Goal: Task Accomplishment & Management: Use online tool/utility

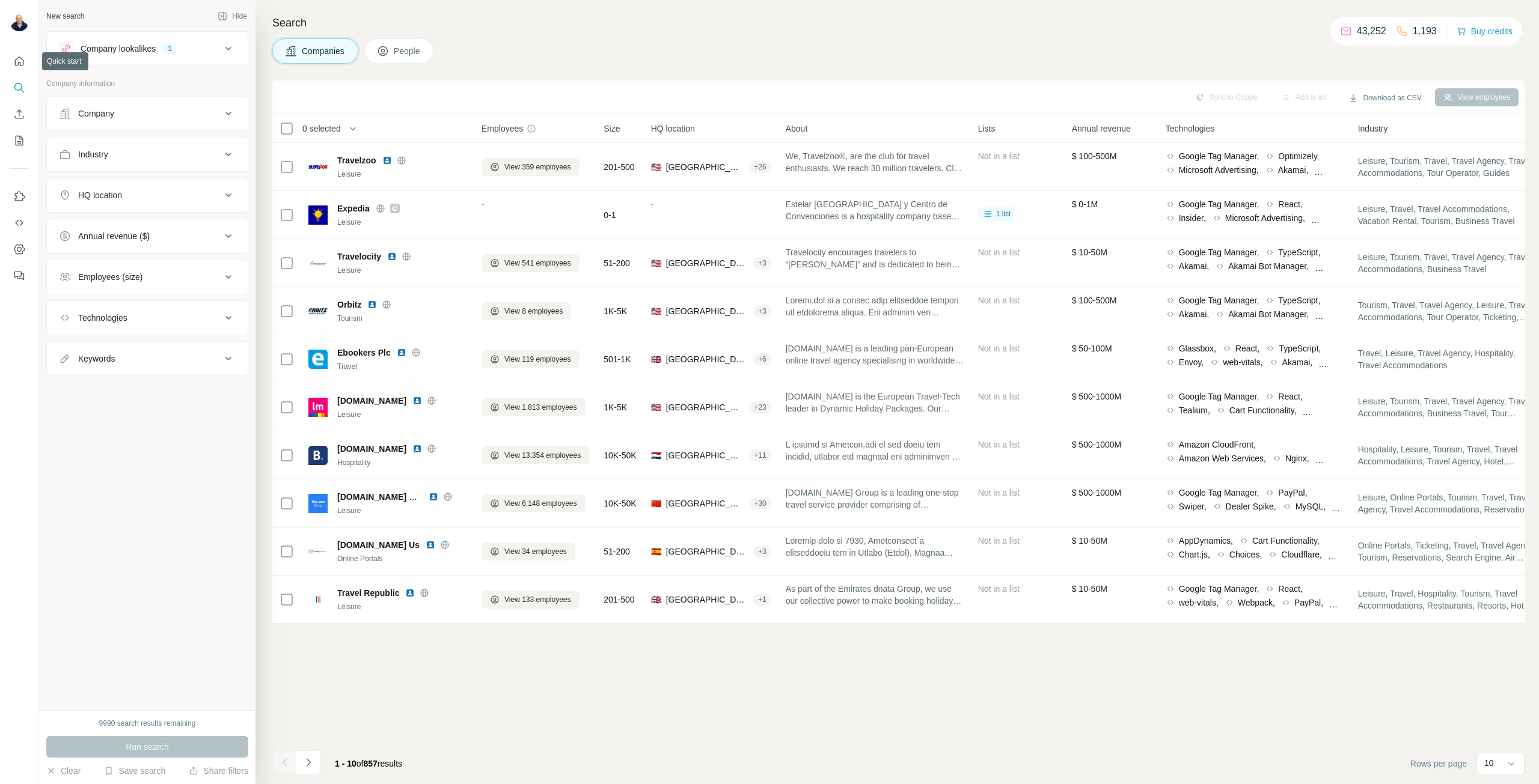
click at [12, 49] on div at bounding box center [19, 164] width 38 height 244
click at [19, 59] on icon "Quick start" at bounding box center [19, 61] width 12 height 12
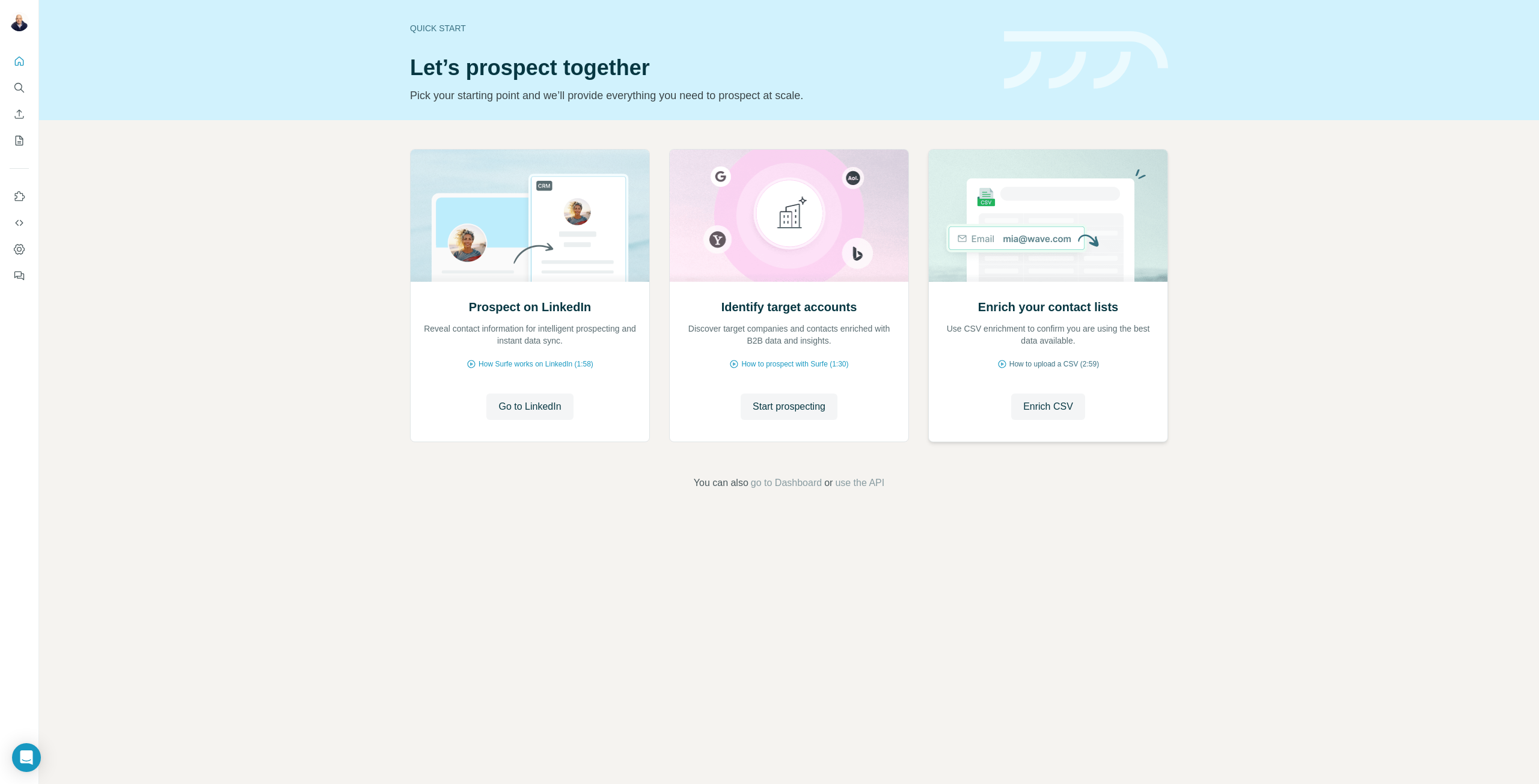
click at [1055, 365] on span "How to upload a CSV (2:59)" at bounding box center [1053, 364] width 90 height 11
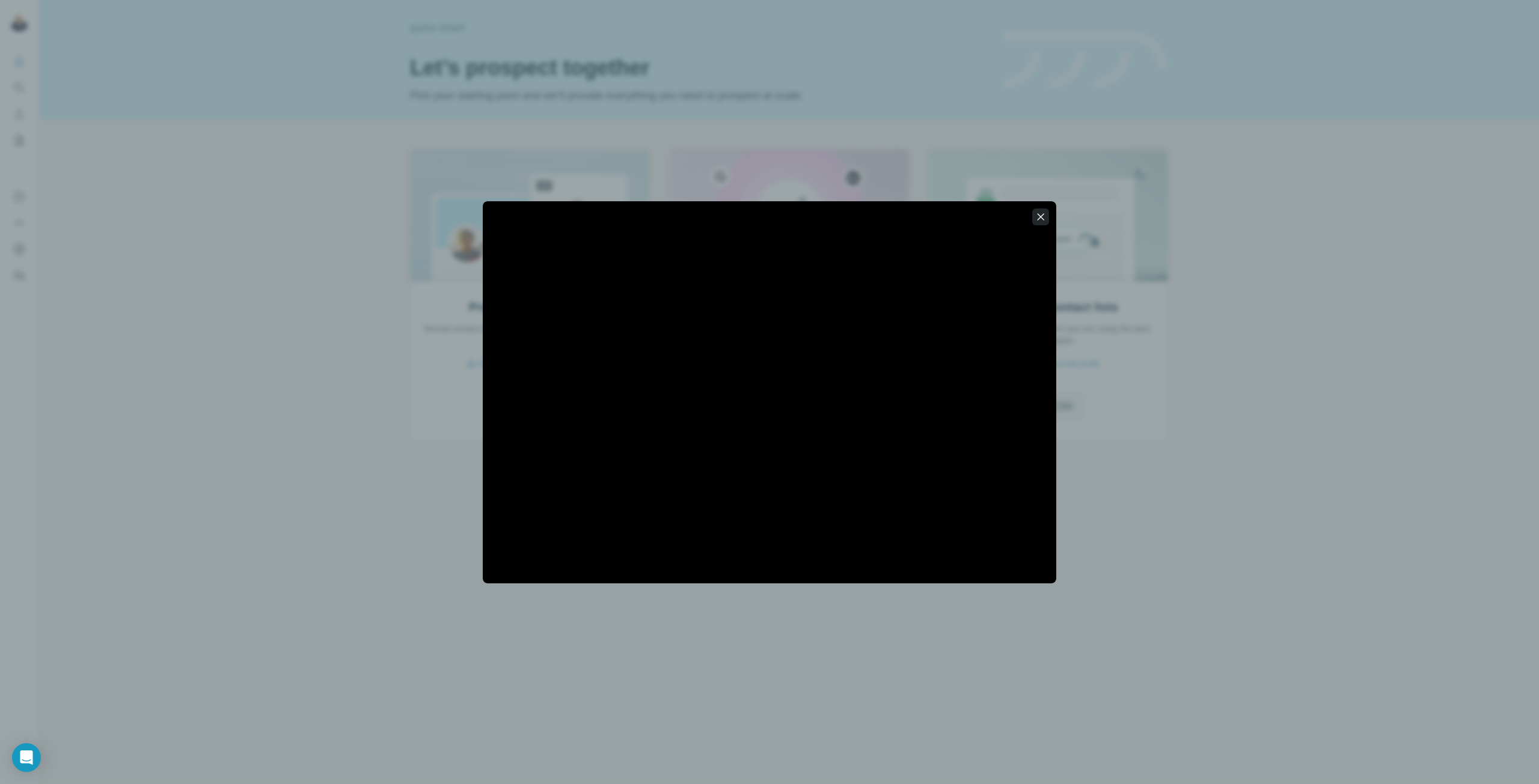
click at [1040, 218] on icon "button" at bounding box center [1040, 216] width 12 height 12
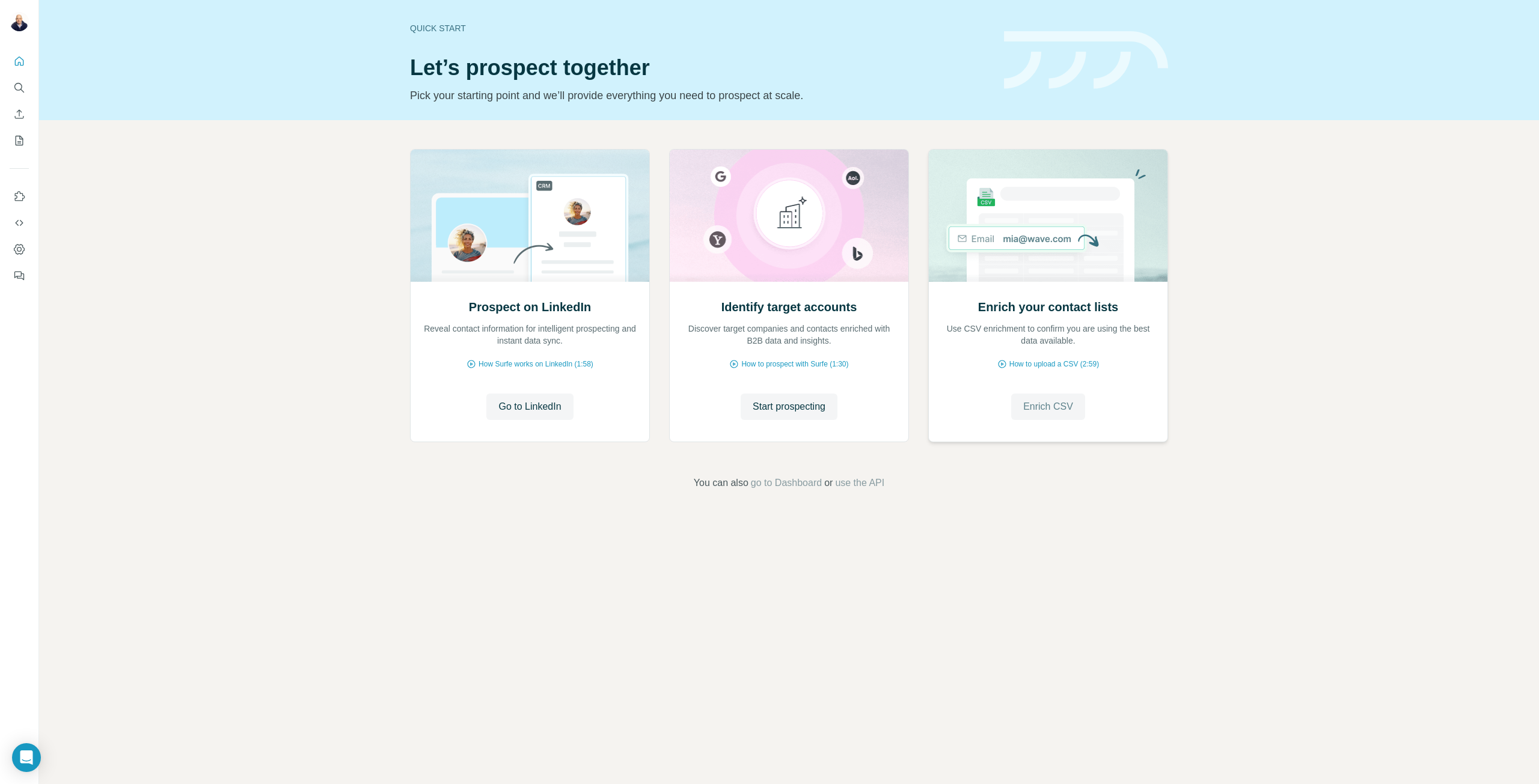
click at [1053, 398] on button "Enrich CSV" at bounding box center [1048, 407] width 74 height 26
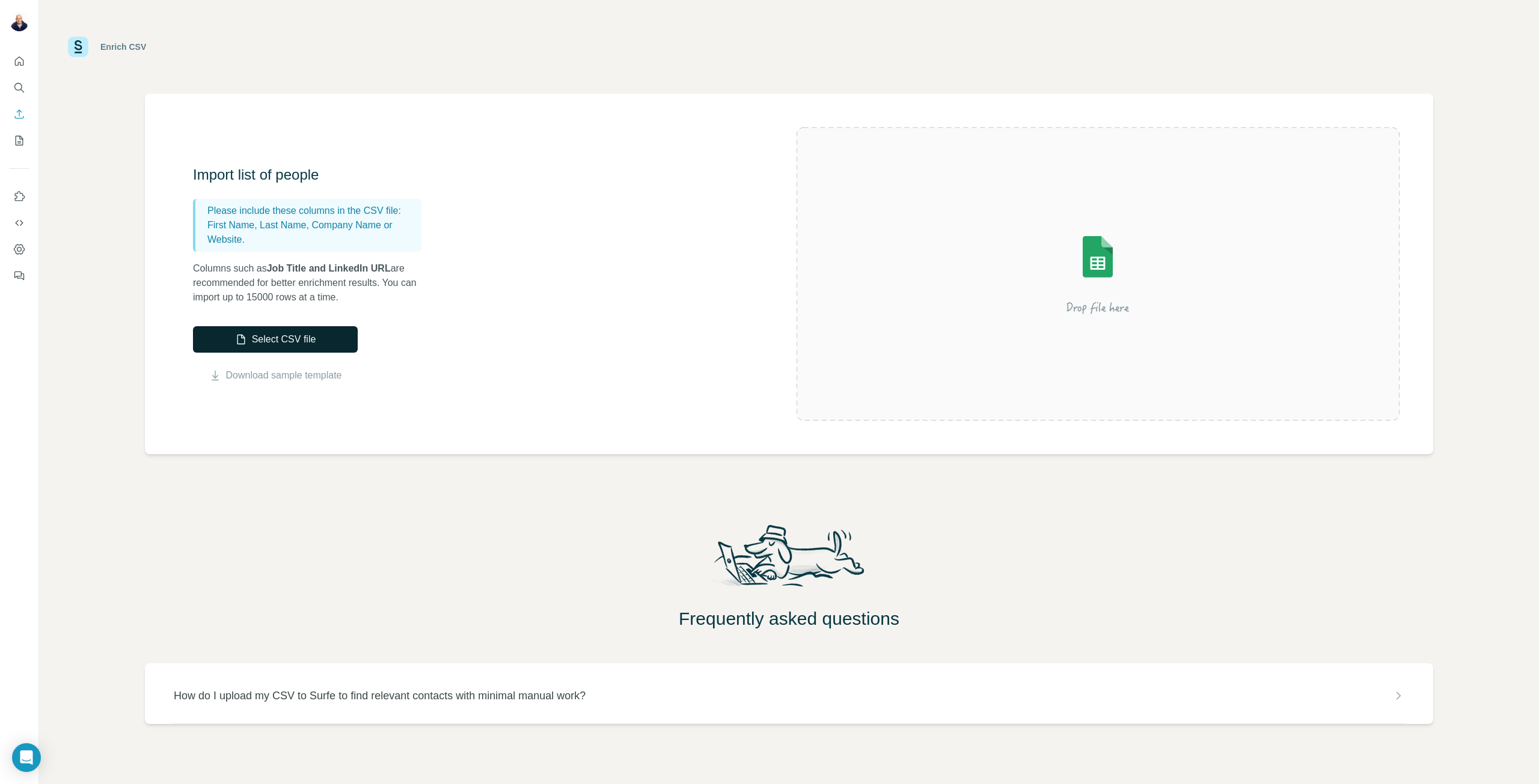
click at [278, 344] on button "Select CSV file" at bounding box center [275, 339] width 164 height 26
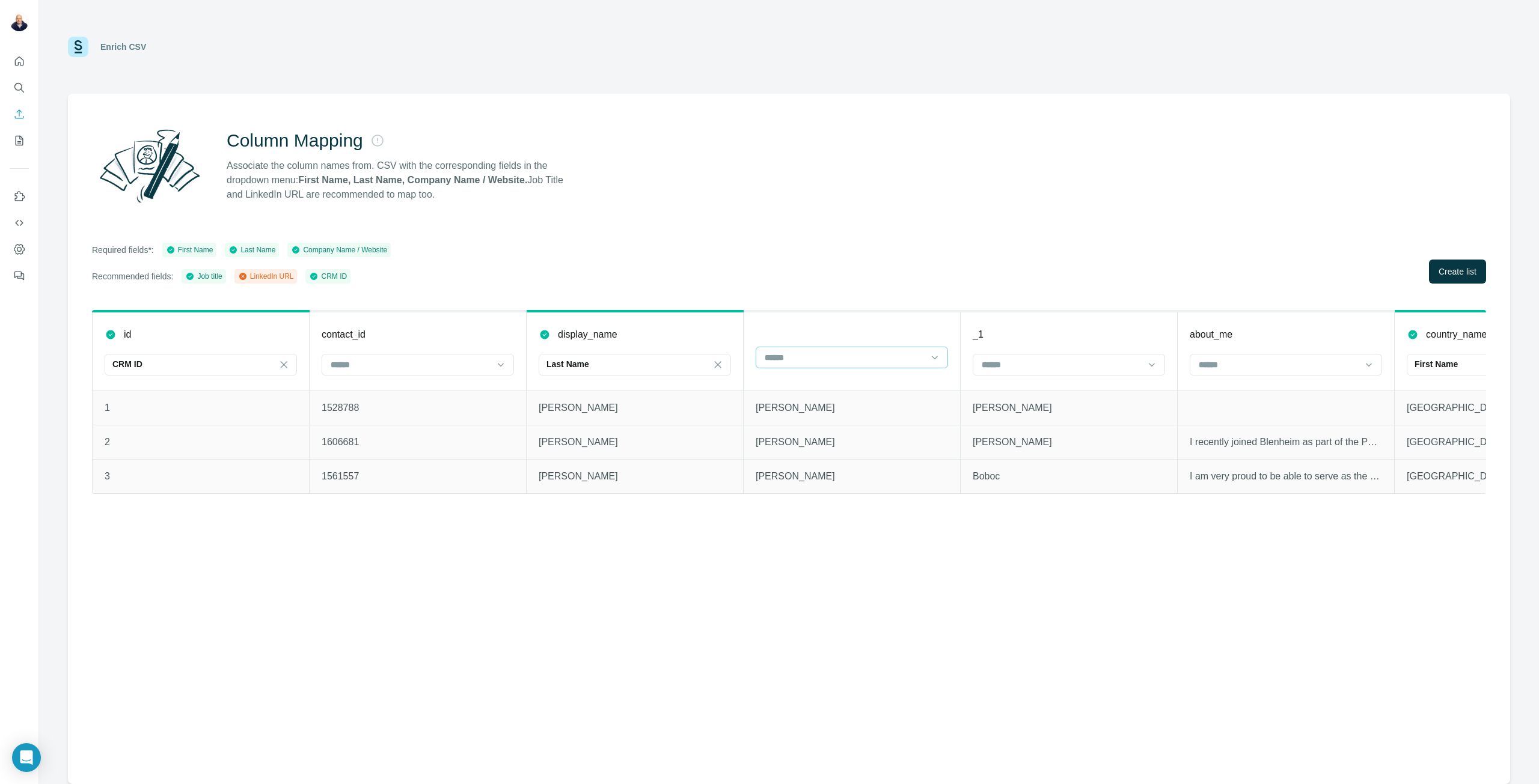
click at [824, 360] on input at bounding box center [844, 357] width 162 height 13
click at [828, 339] on th at bounding box center [852, 351] width 217 height 79
click at [625, 365] on div "Last Name" at bounding box center [627, 364] width 162 height 12
click at [637, 335] on div "display_name" at bounding box center [634, 334] width 192 height 15
click at [471, 361] on input at bounding box center [411, 364] width 162 height 13
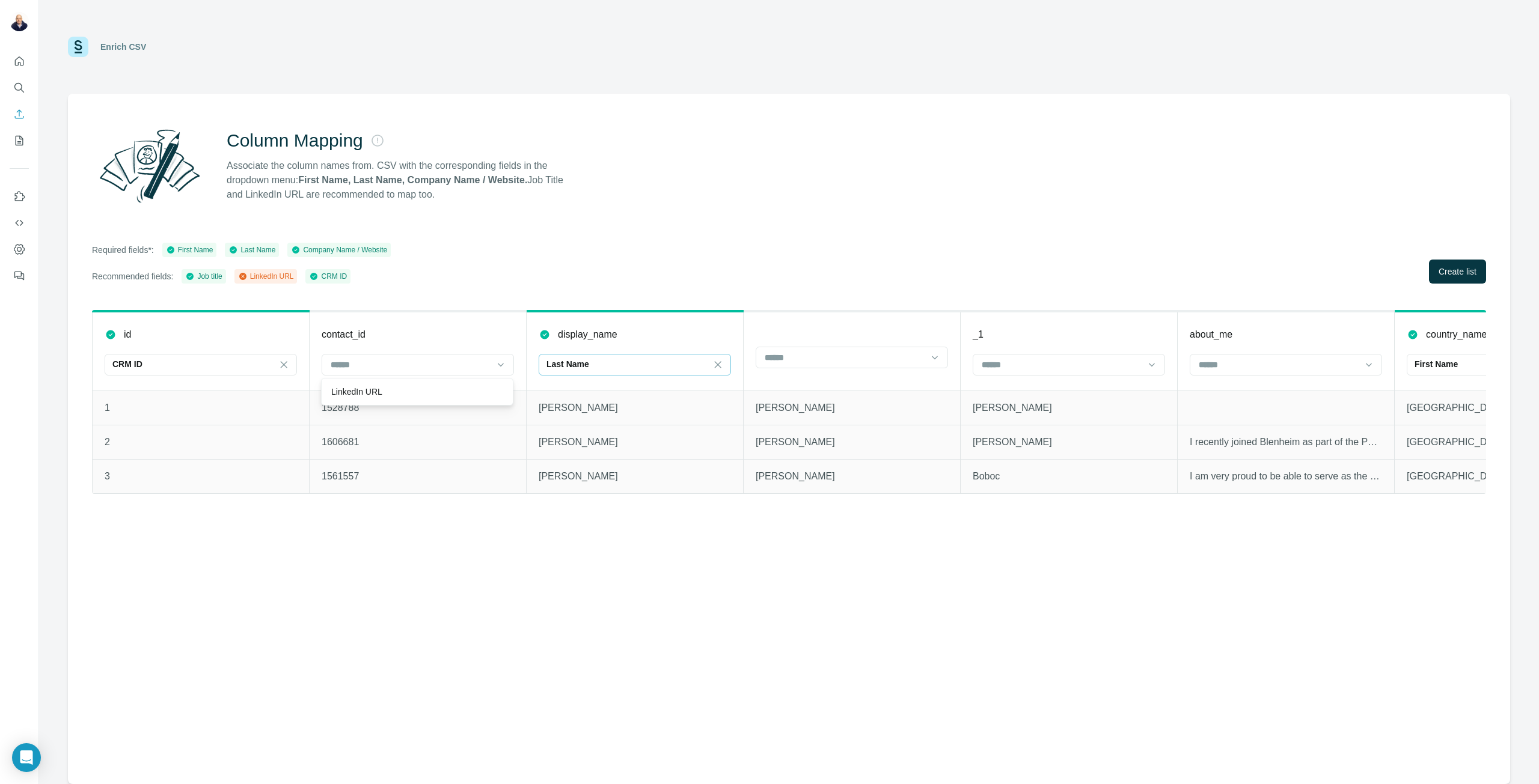
click at [475, 344] on th "contact_id" at bounding box center [418, 351] width 217 height 79
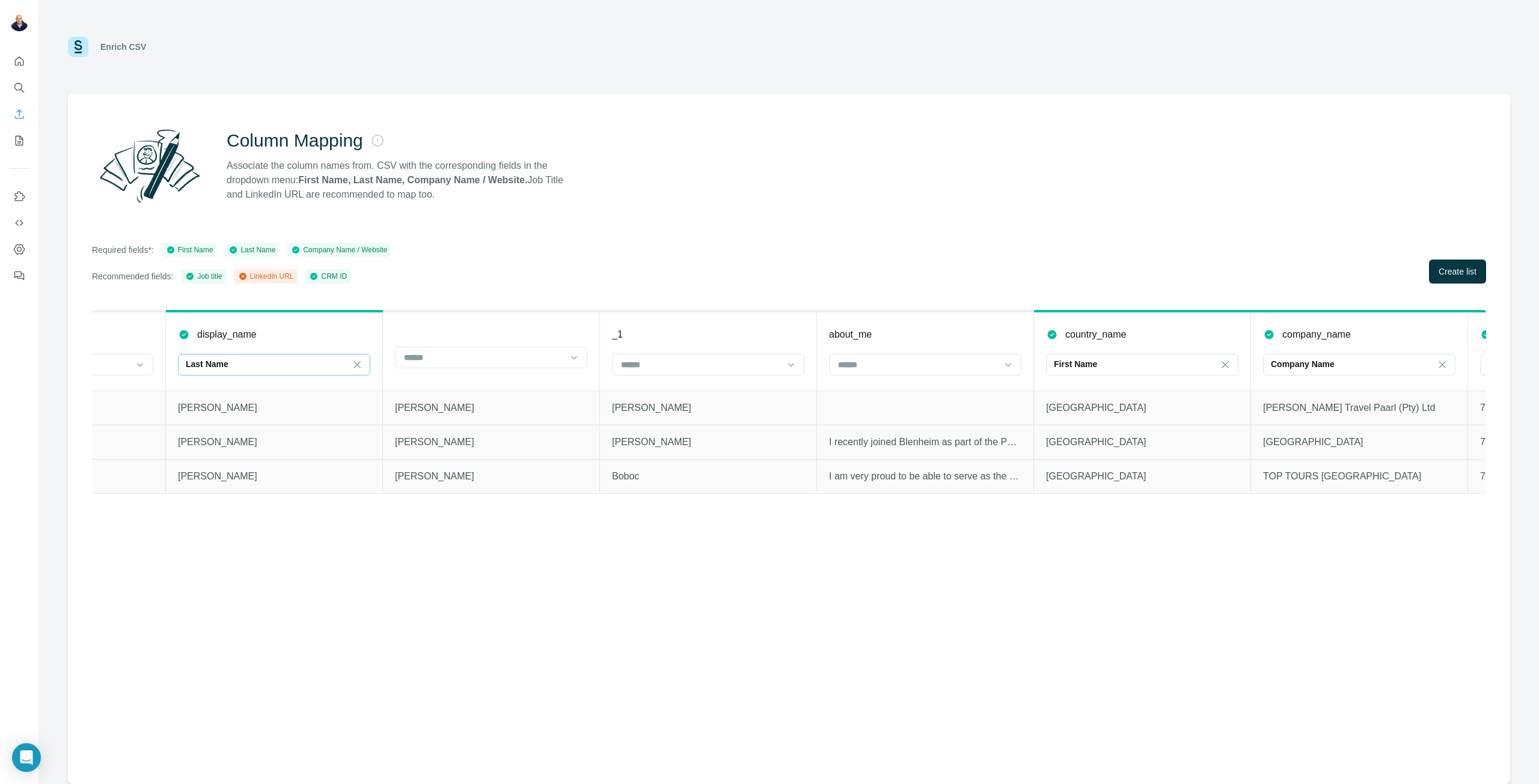
scroll to position [0, 416]
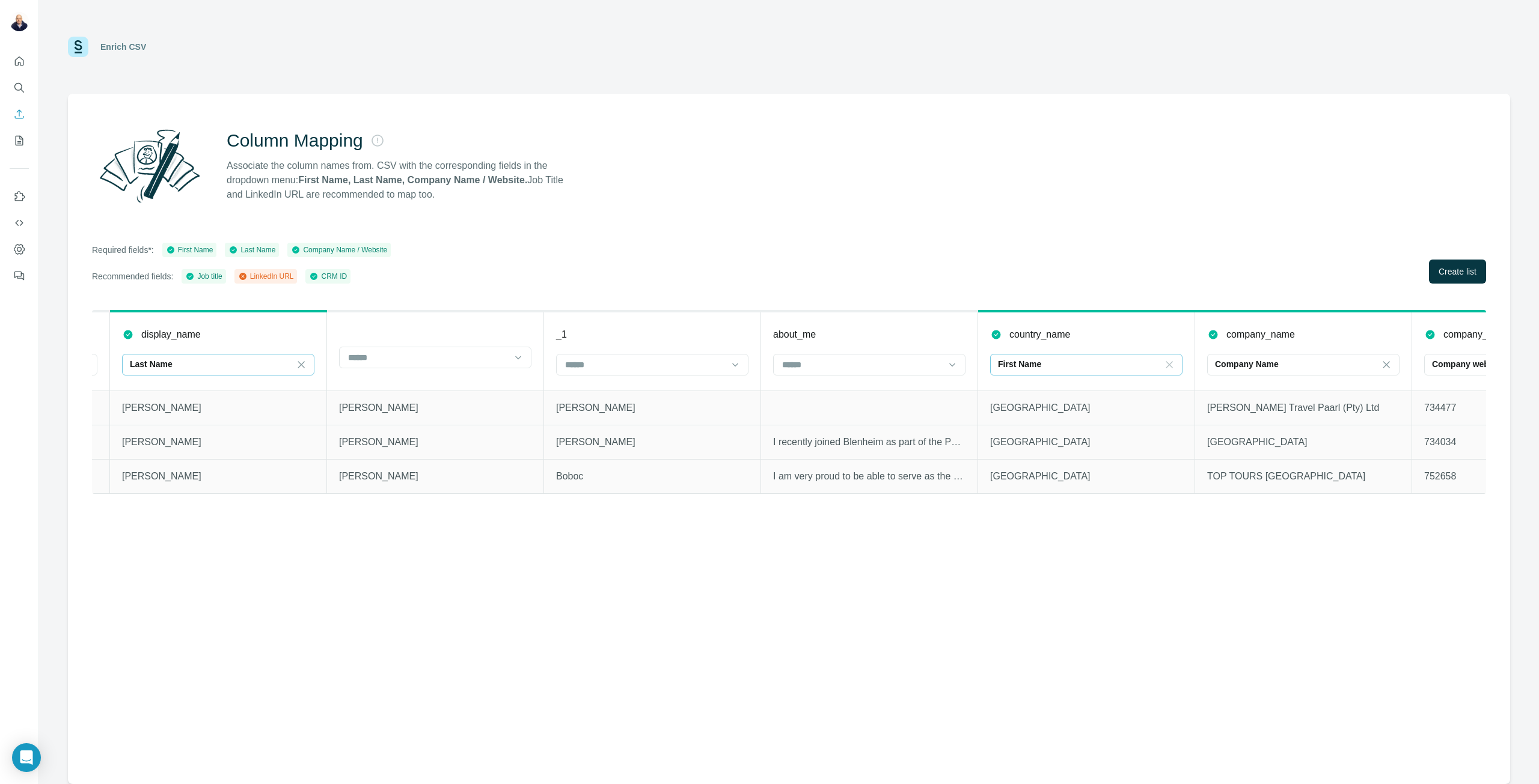
click at [1168, 366] on icon at bounding box center [1170, 365] width 7 height 7
click at [448, 359] on input at bounding box center [428, 357] width 162 height 13
click at [370, 385] on p "First Name" at bounding box center [368, 384] width 41 height 12
click at [297, 365] on icon at bounding box center [300, 364] width 12 height 12
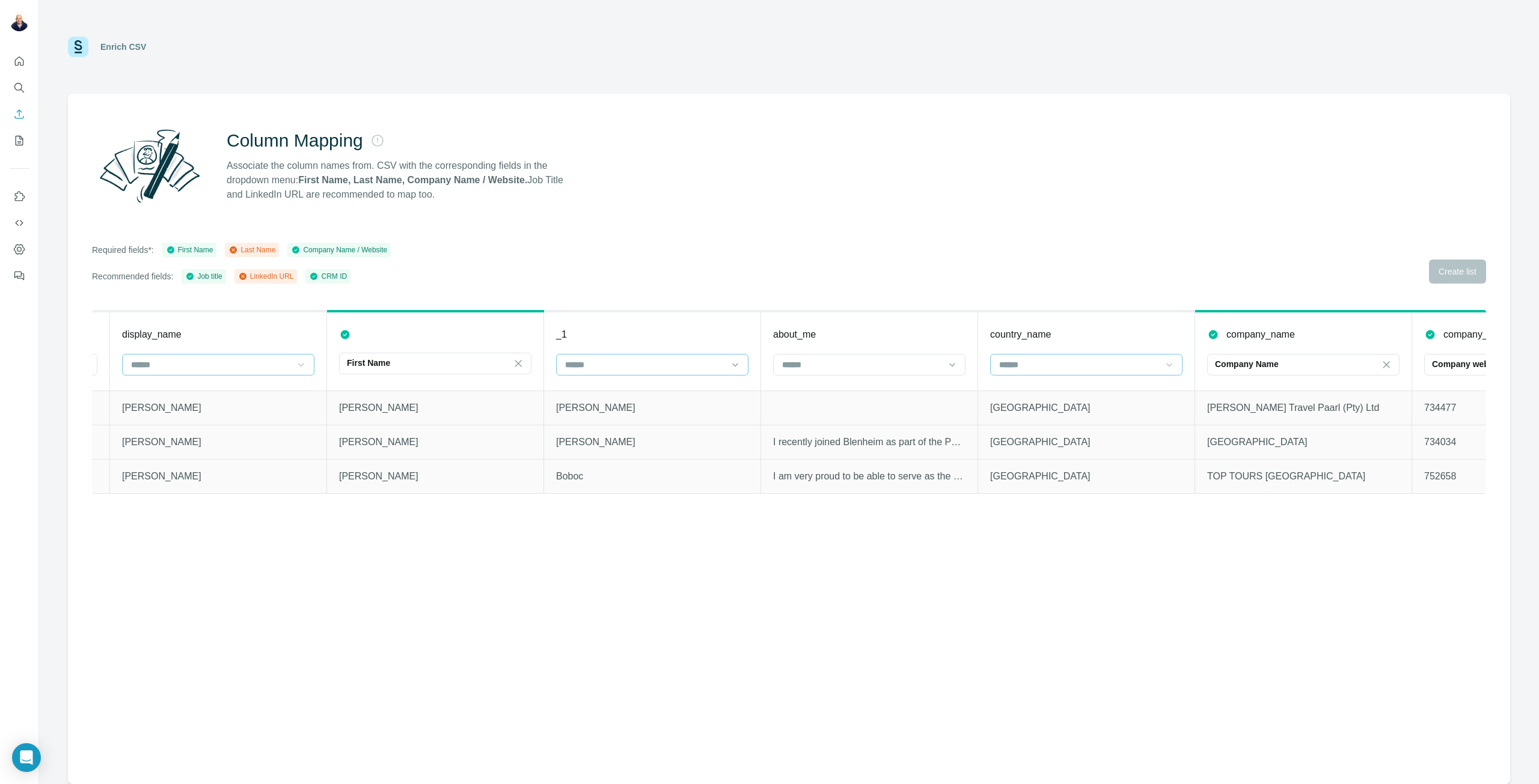
click at [713, 370] on input at bounding box center [645, 364] width 162 height 13
click at [654, 395] on div "Last Name" at bounding box center [651, 391] width 172 height 12
click at [1120, 368] on input at bounding box center [1079, 364] width 162 height 13
click at [1298, 551] on div "Column Mapping Associate the column names from. CSV with the corresponding fiel…" at bounding box center [789, 438] width 1442 height 690
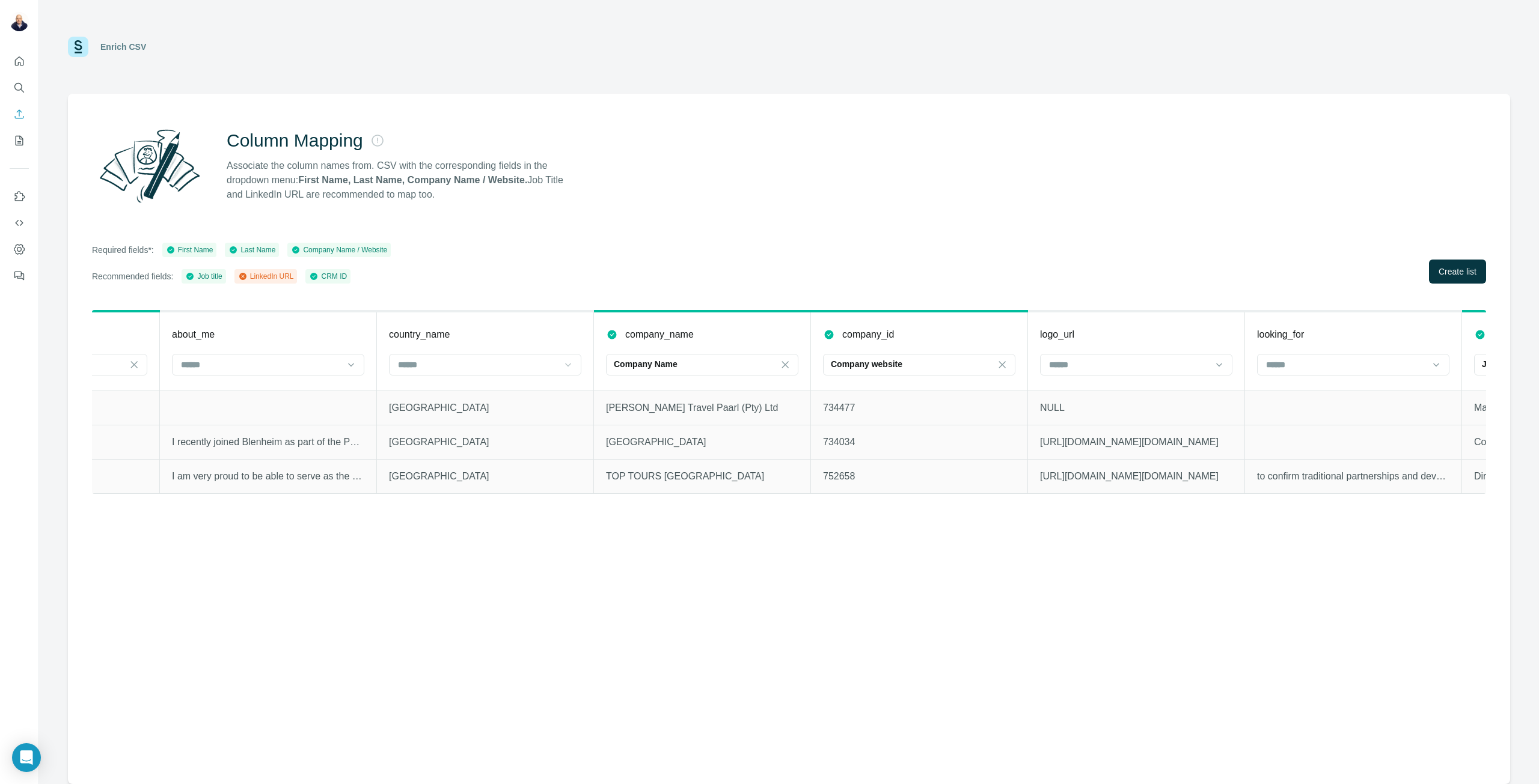
scroll to position [0, 1058]
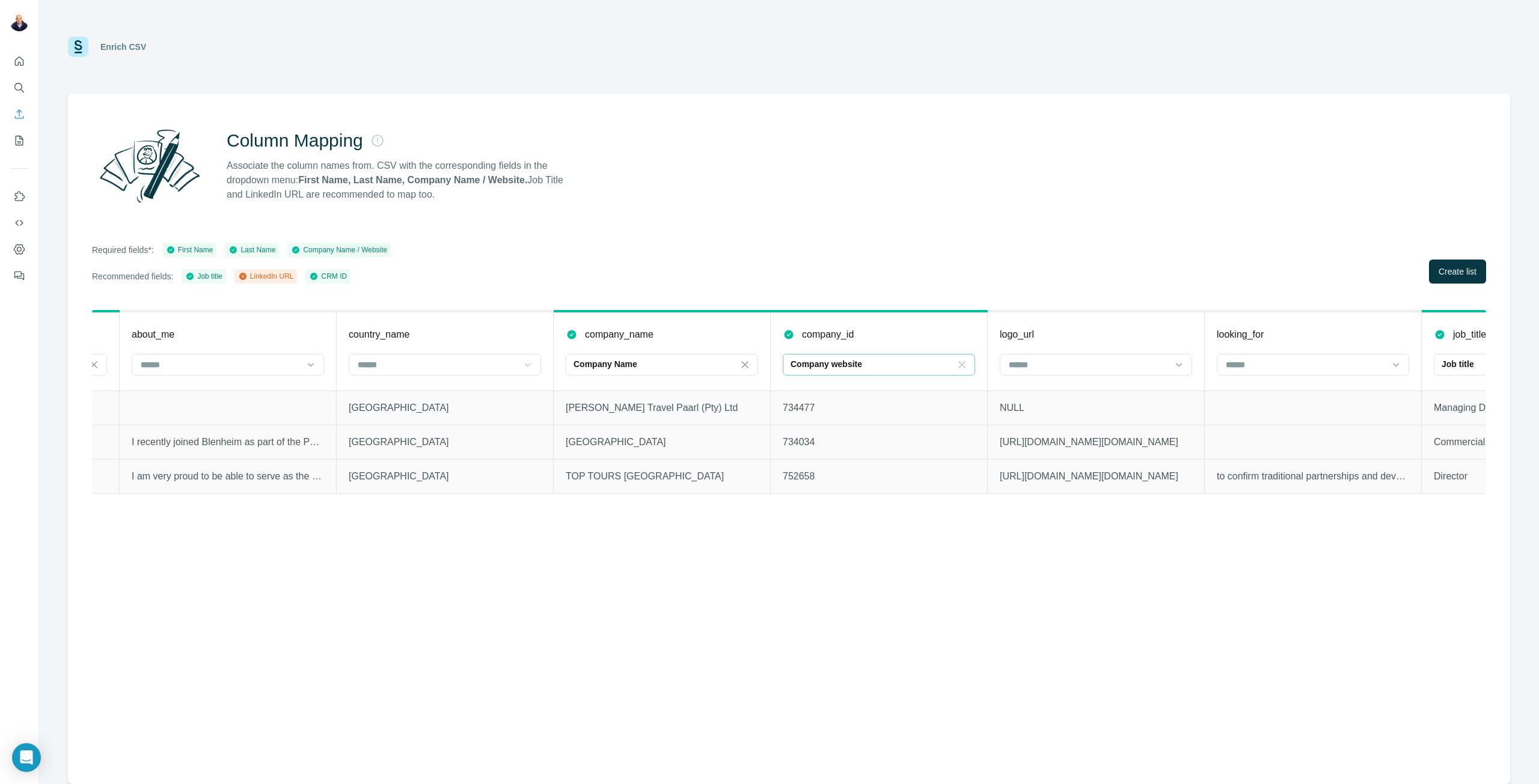
click at [955, 366] on icon at bounding box center [961, 364] width 12 height 12
click at [1080, 368] on input at bounding box center [1089, 364] width 162 height 13
click at [1080, 531] on div "Column Mapping Associate the column names from. CSV with the corresponding fiel…" at bounding box center [789, 438] width 1442 height 690
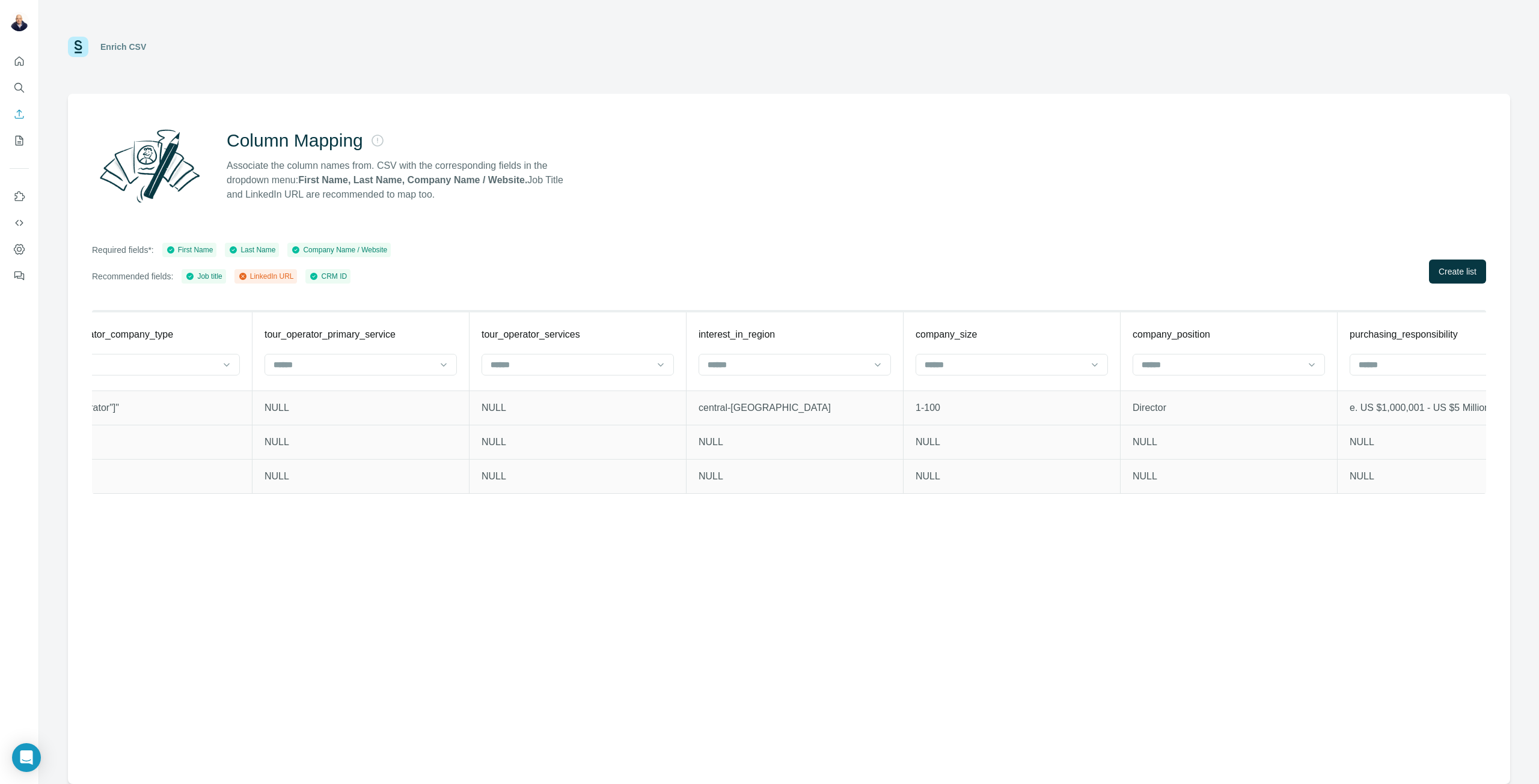
scroll to position [0, 2717]
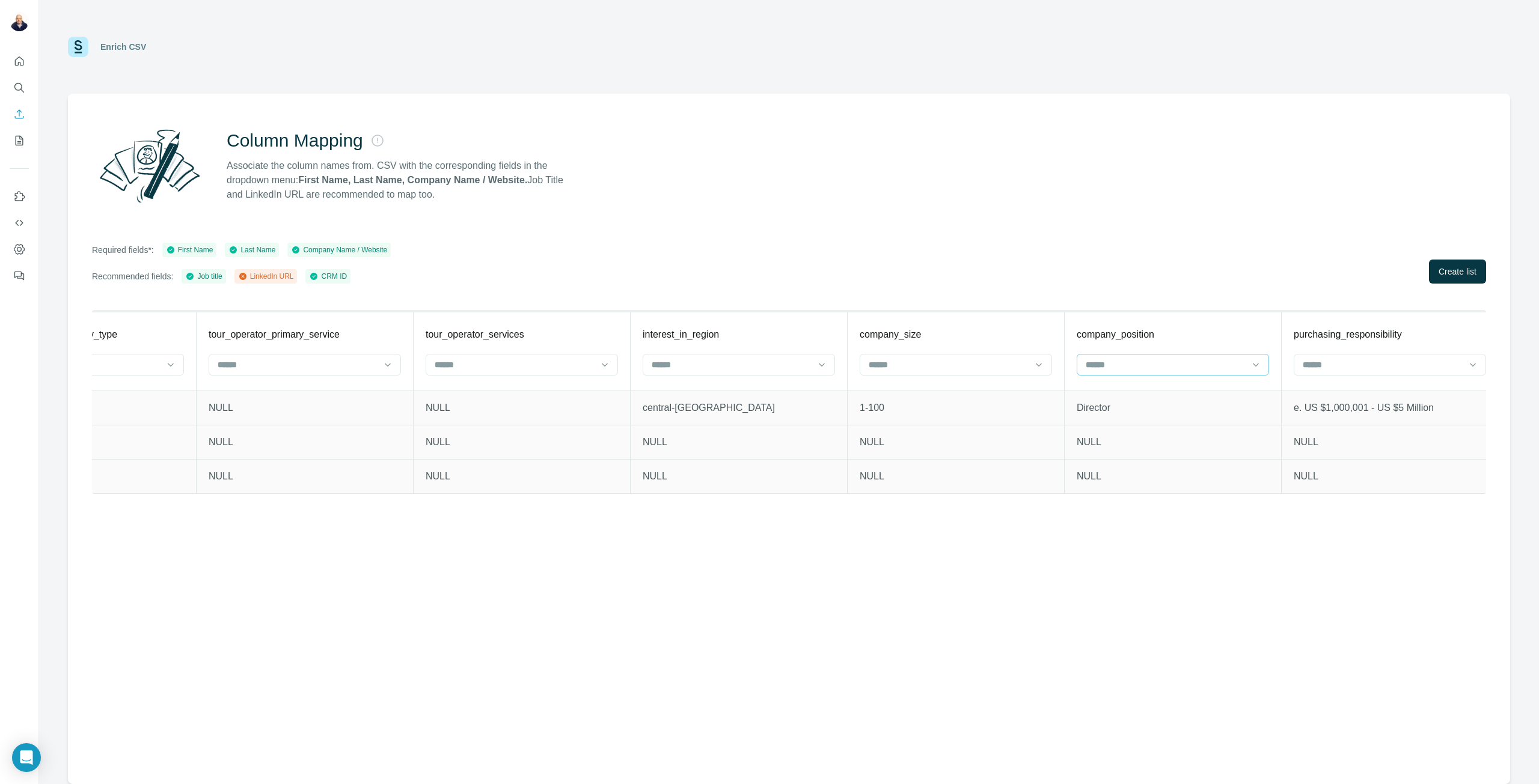
click at [1155, 364] on input at bounding box center [1166, 364] width 162 height 13
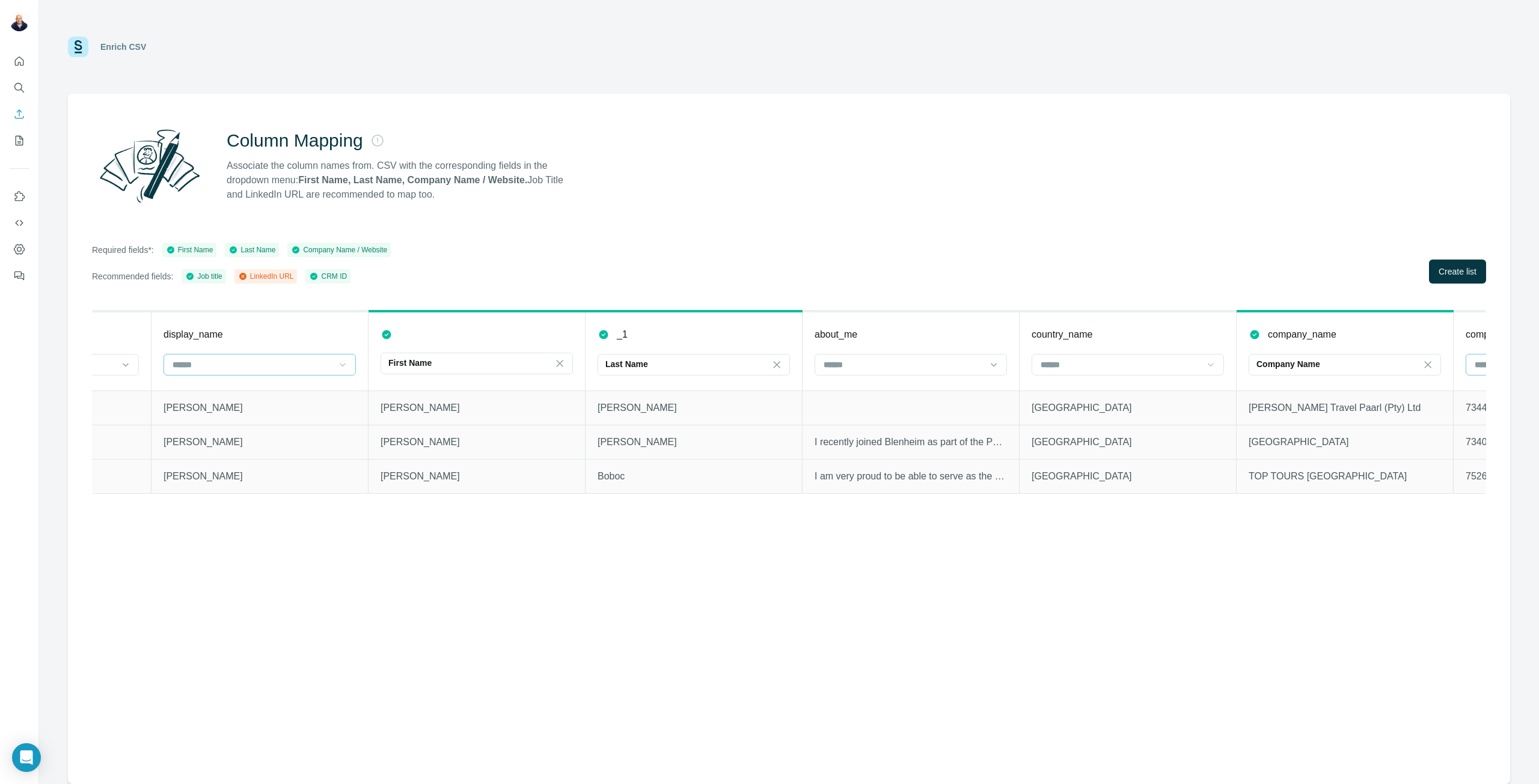
scroll to position [0, 0]
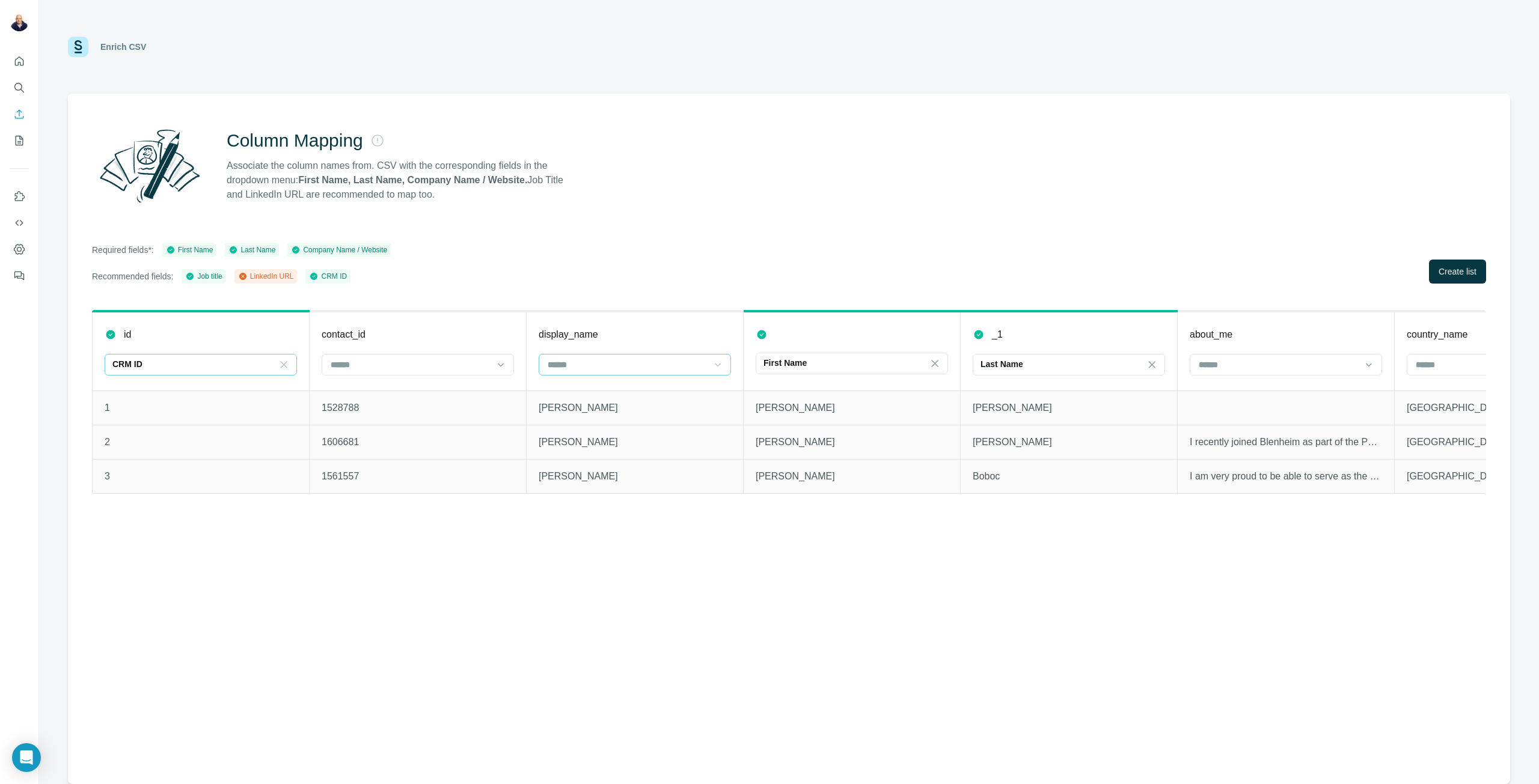
click at [284, 365] on icon at bounding box center [284, 365] width 7 height 7
click at [267, 327] on div "id" at bounding box center [201, 334] width 192 height 15
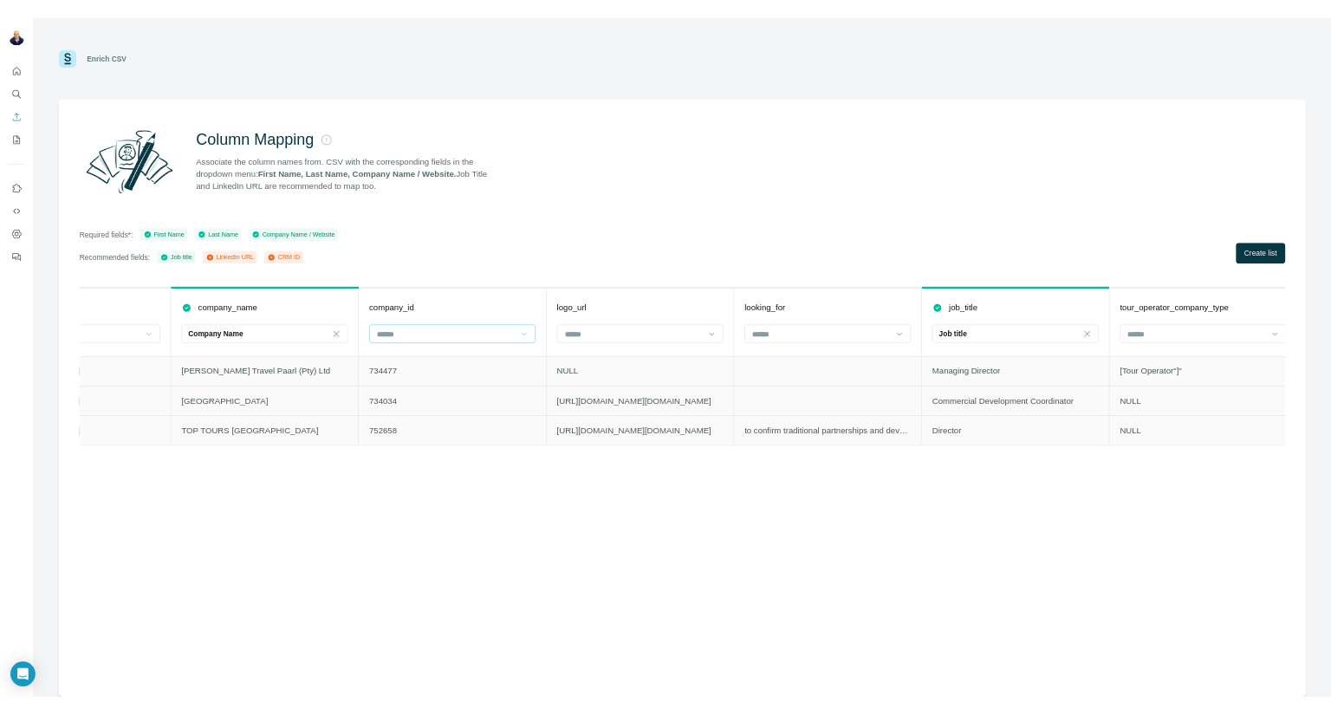
scroll to position [0, 2165]
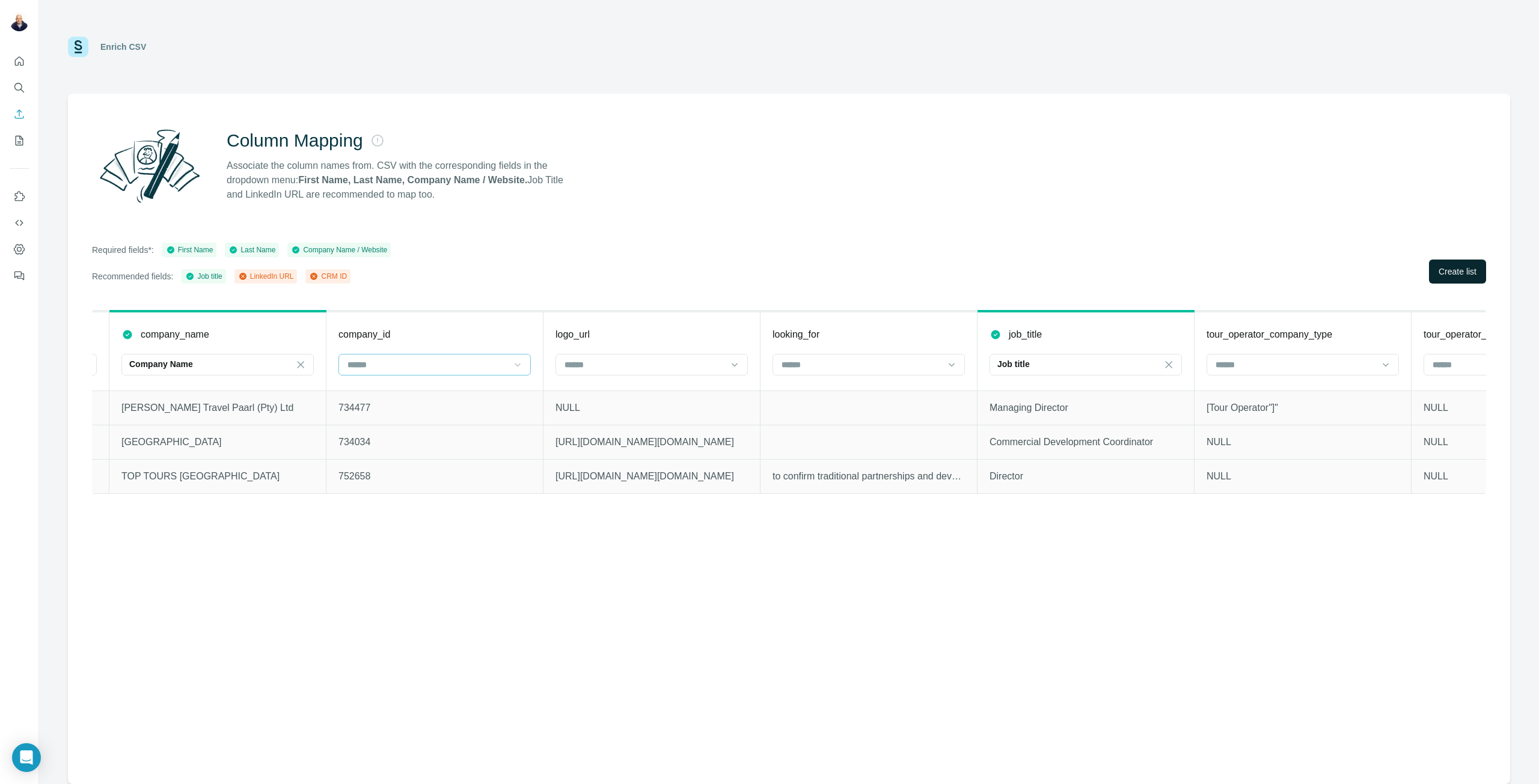
click at [1454, 276] on span "Create list" at bounding box center [1457, 271] width 38 height 12
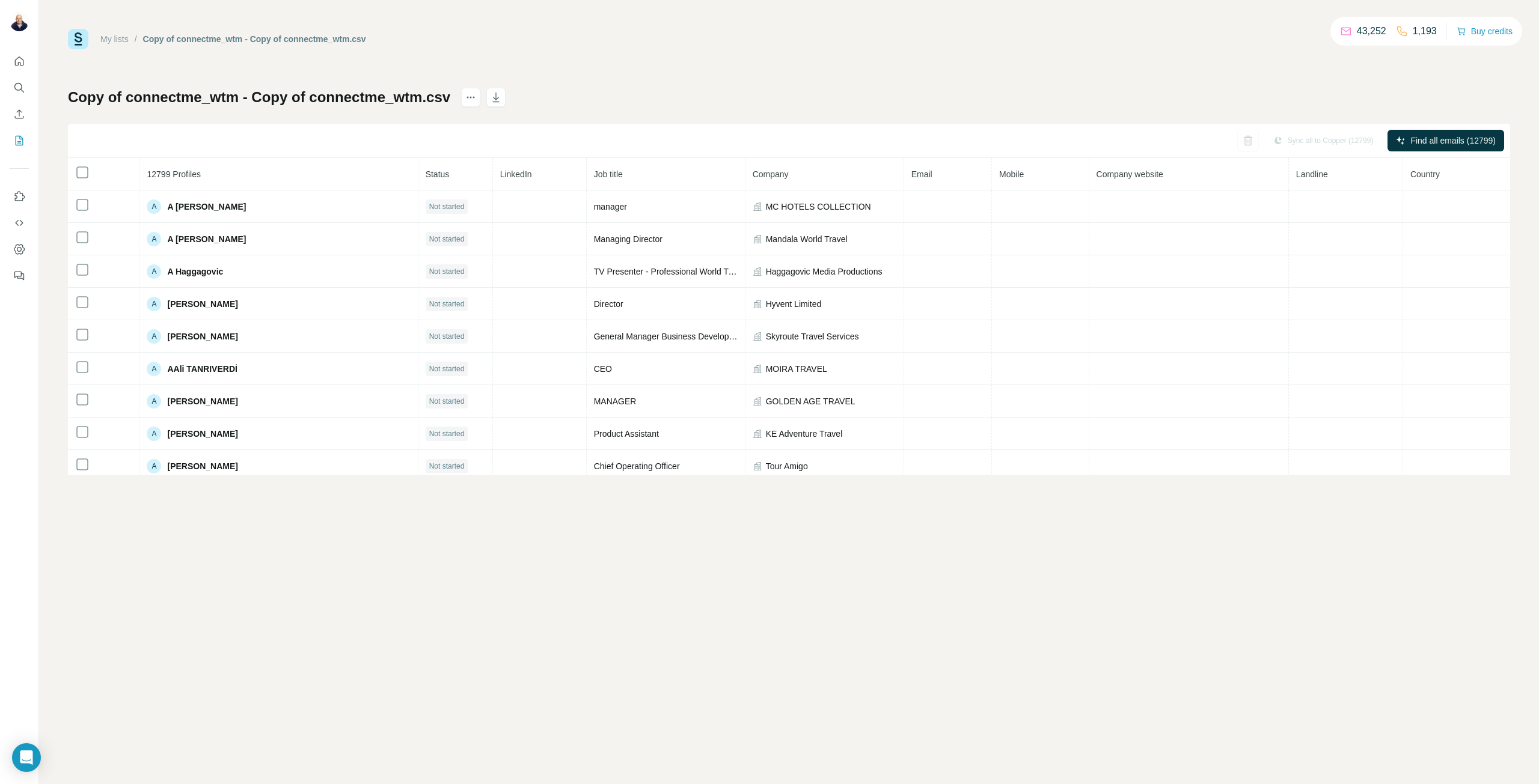
click at [852, 544] on div "My lists / Copy of connectme_wtm - Copy of connectme_wtm.csv 43,252 1,193 Buy c…" at bounding box center [788, 392] width 1499 height 784
click at [1295, 91] on div "Copy of connectme_wtm - Copy of connectme_wtm.csv Sync all to Copper (12799) Fi…" at bounding box center [789, 281] width 1442 height 388
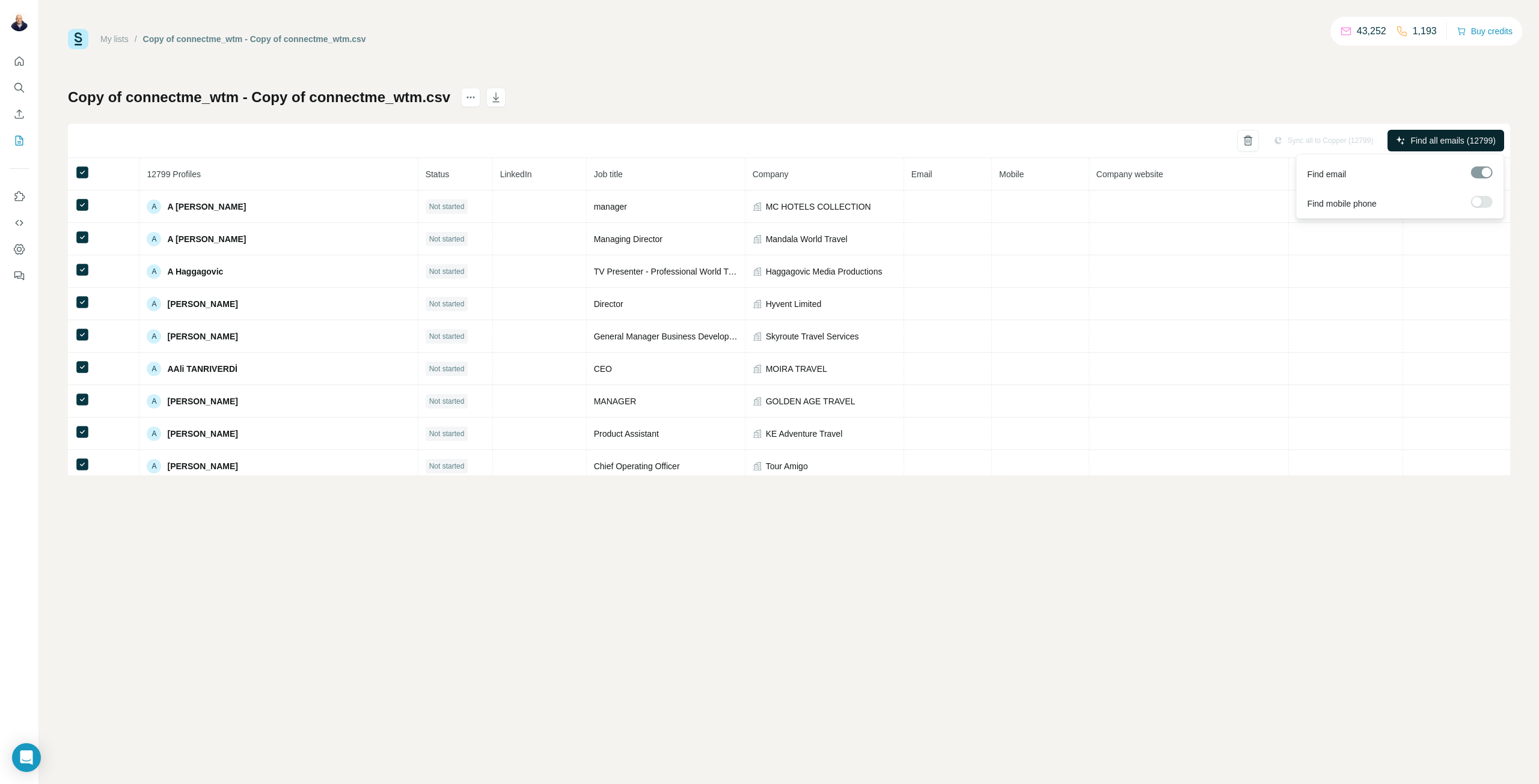
click at [1437, 139] on span "Find all emails (12799)" at bounding box center [1452, 140] width 85 height 12
